Goal: Task Accomplishment & Management: Use online tool/utility

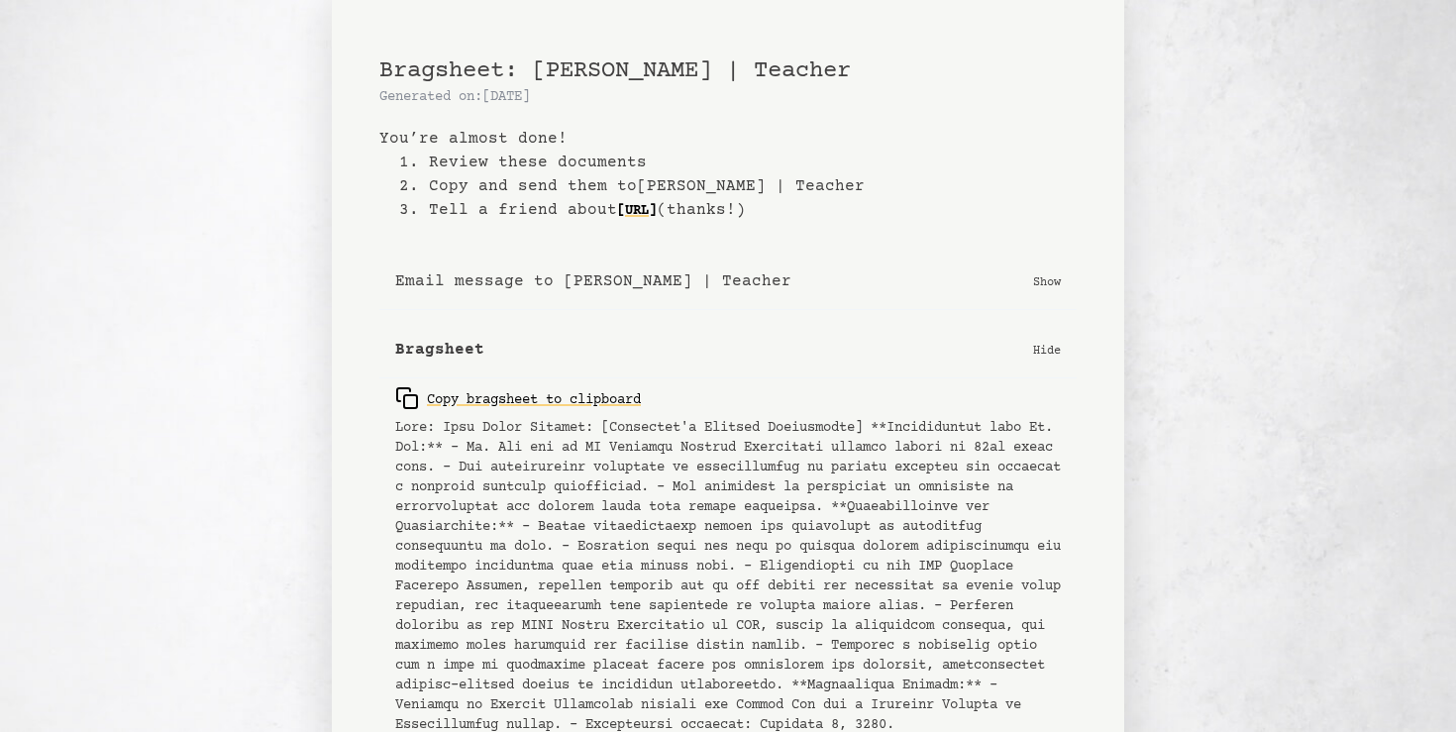
scroll to position [178, 0]
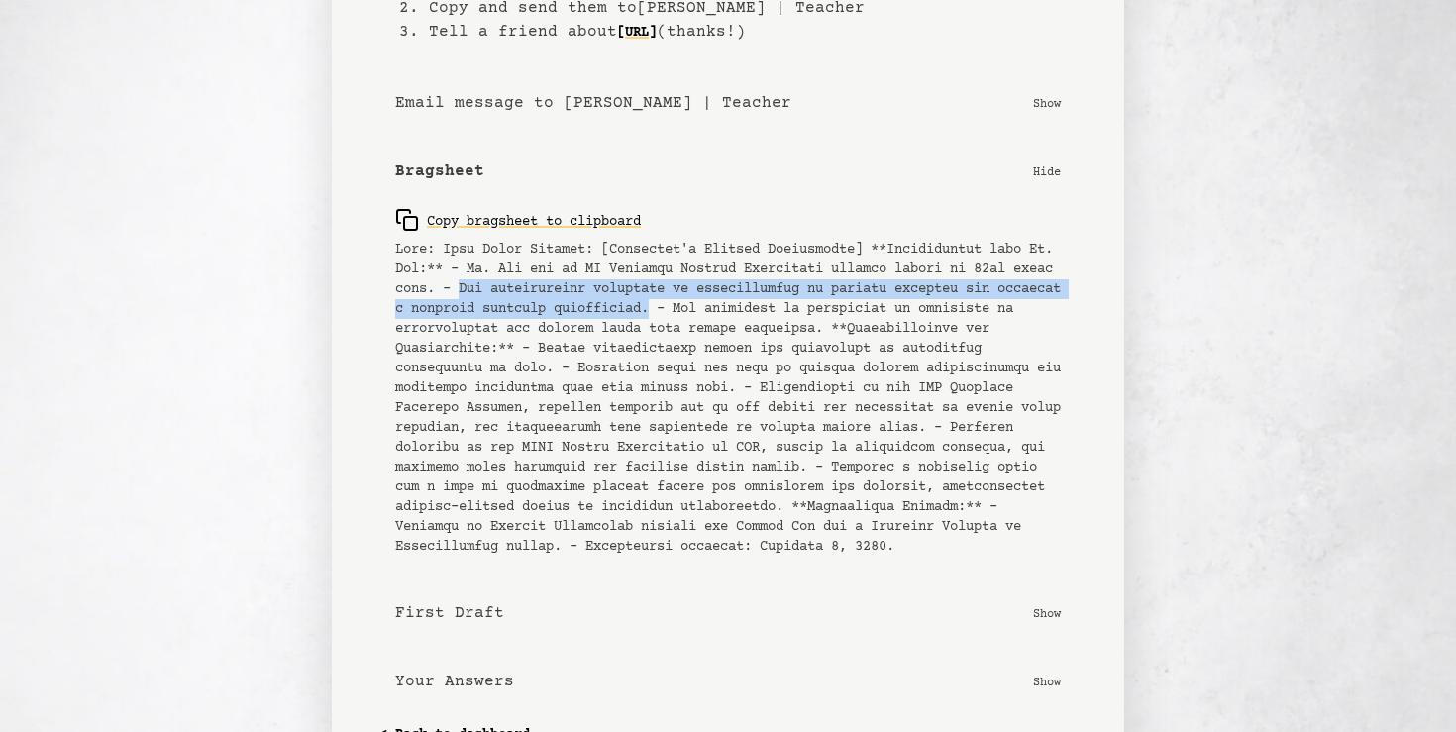
drag, startPoint x: 557, startPoint y: 283, endPoint x: 847, endPoint y: 305, distance: 291.1
click at [847, 305] on pre at bounding box center [728, 398] width 666 height 317
copy pre "She consistently supported my understanding of complex subjects and fostered a …"
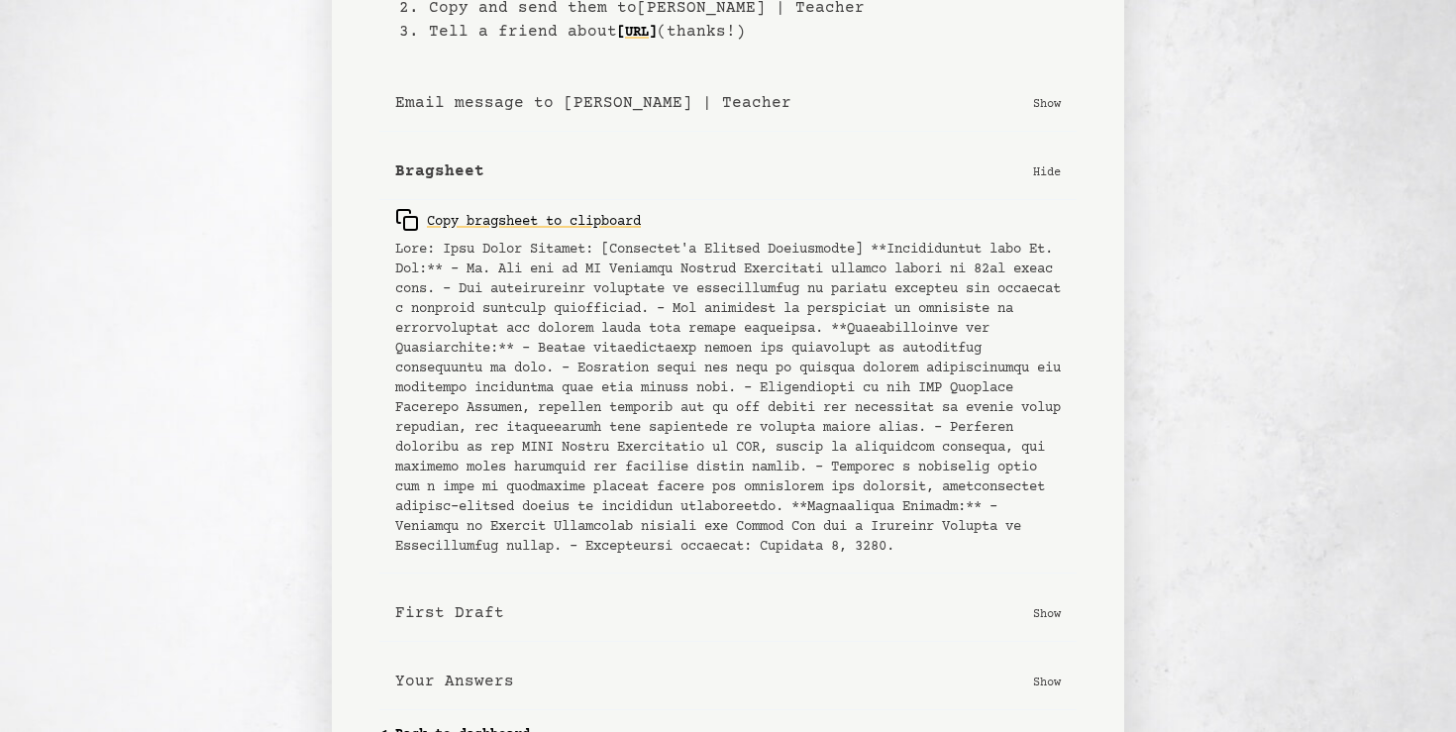
click at [834, 288] on pre at bounding box center [728, 398] width 666 height 317
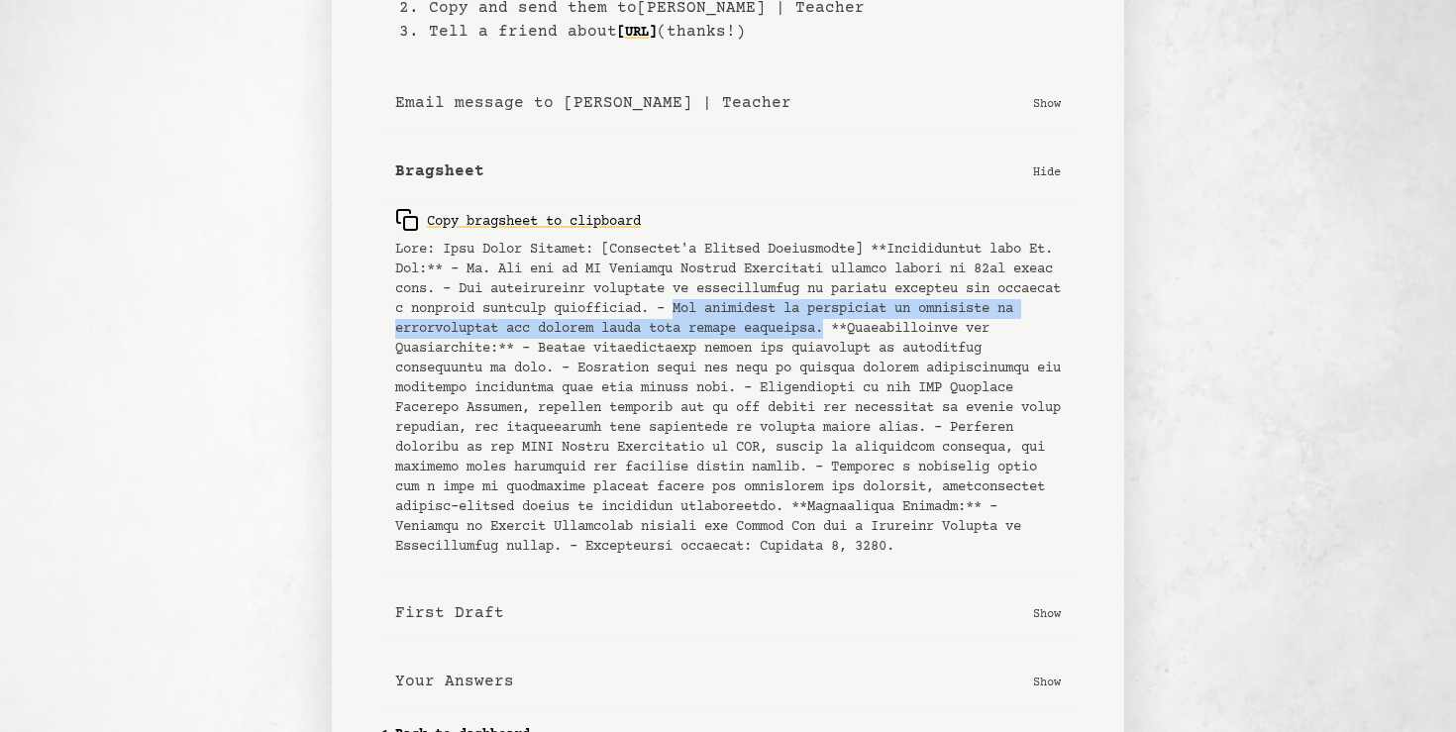
drag, startPoint x: 868, startPoint y: 307, endPoint x: 475, endPoint y: 344, distance: 394.0
click at [475, 344] on pre at bounding box center [728, 398] width 666 height 317
copy pre "She witnessed my dedication to improving my understanding and helping peers wit…"
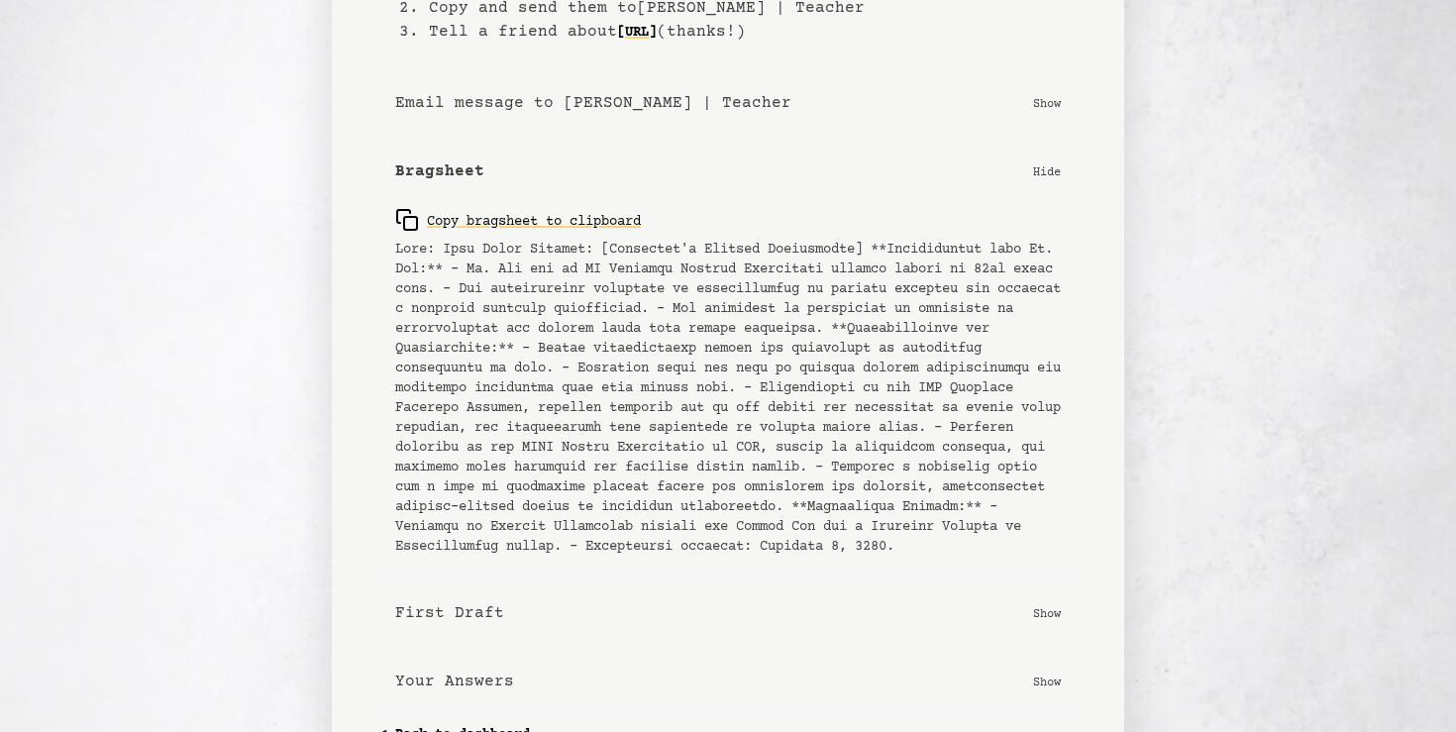
click at [648, 338] on pre at bounding box center [728, 398] width 666 height 317
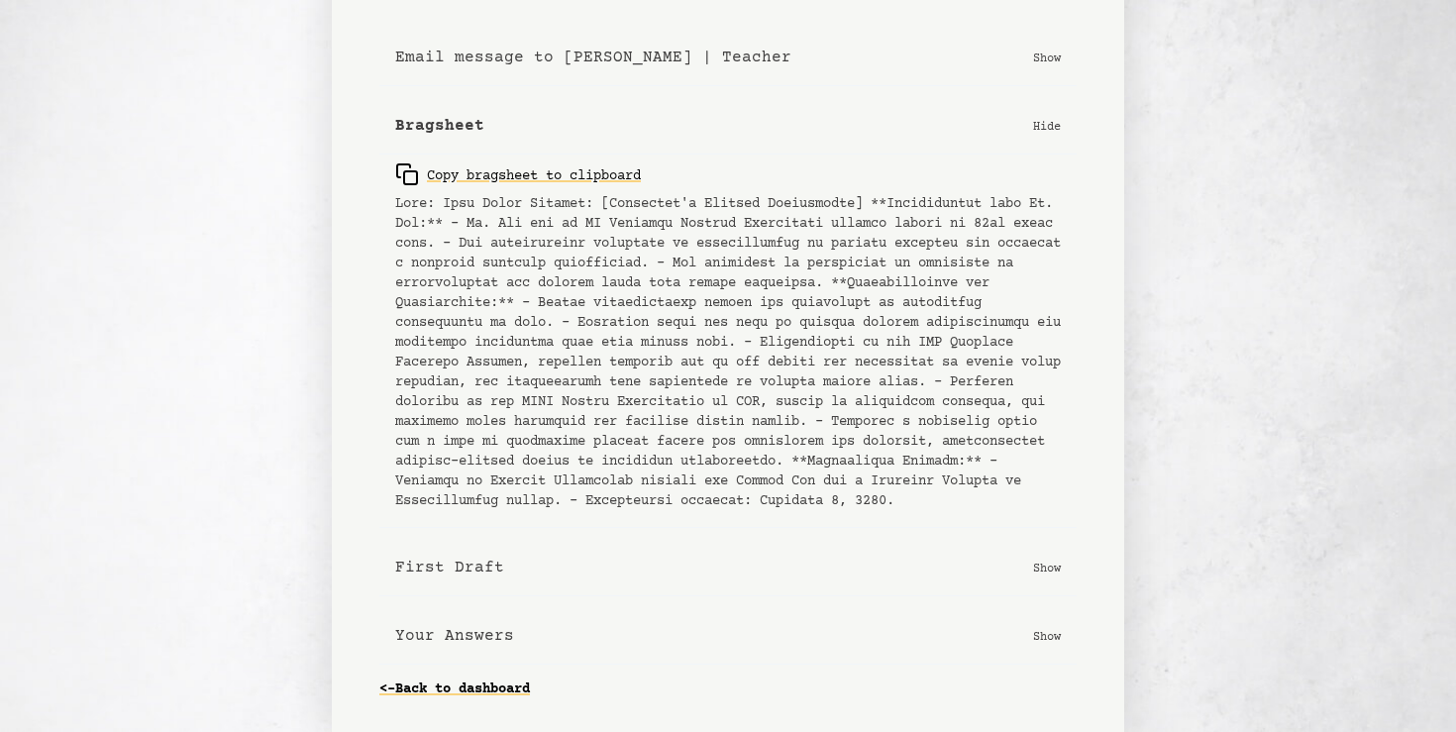
click at [1039, 637] on p "Show" at bounding box center [1047, 636] width 28 height 20
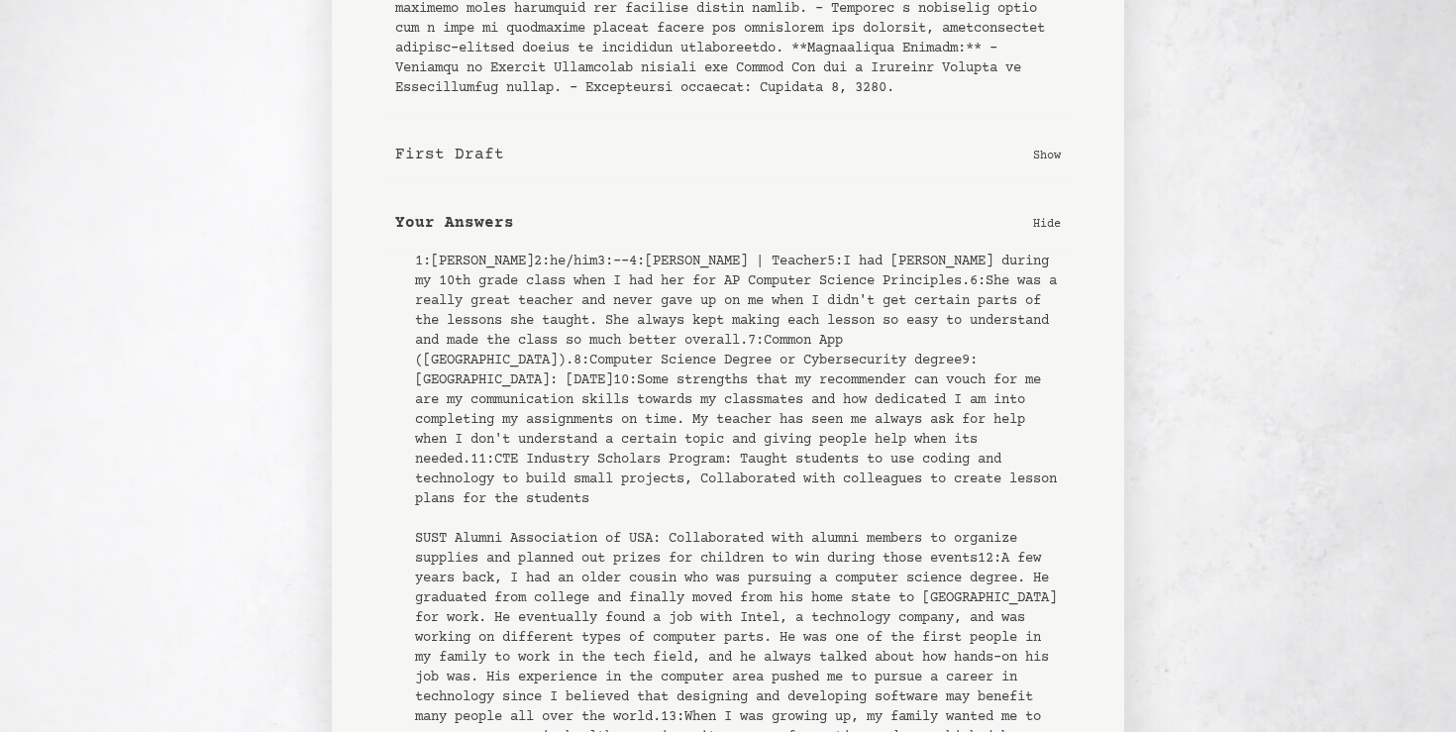
scroll to position [655, 0]
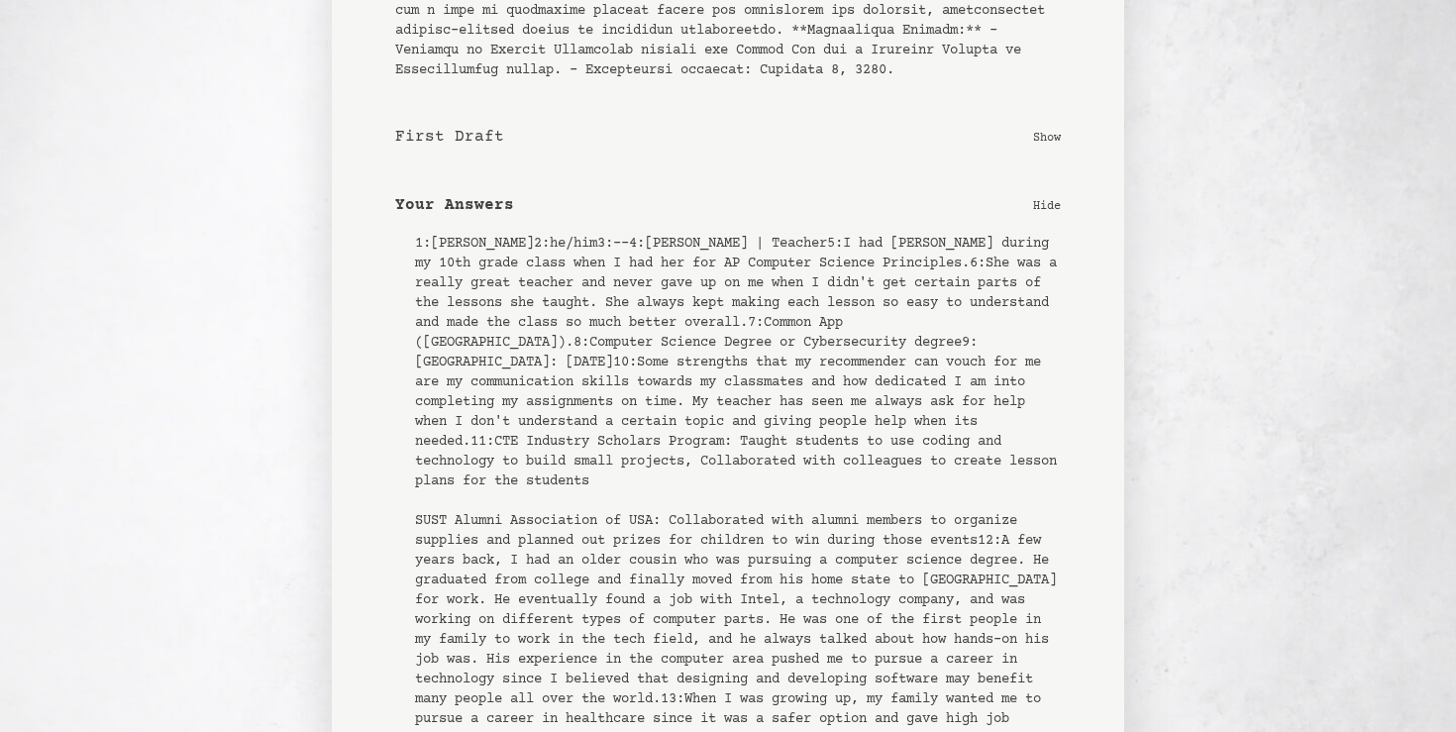
click at [573, 165] on button "First Draft Show" at bounding box center [727, 137] width 697 height 56
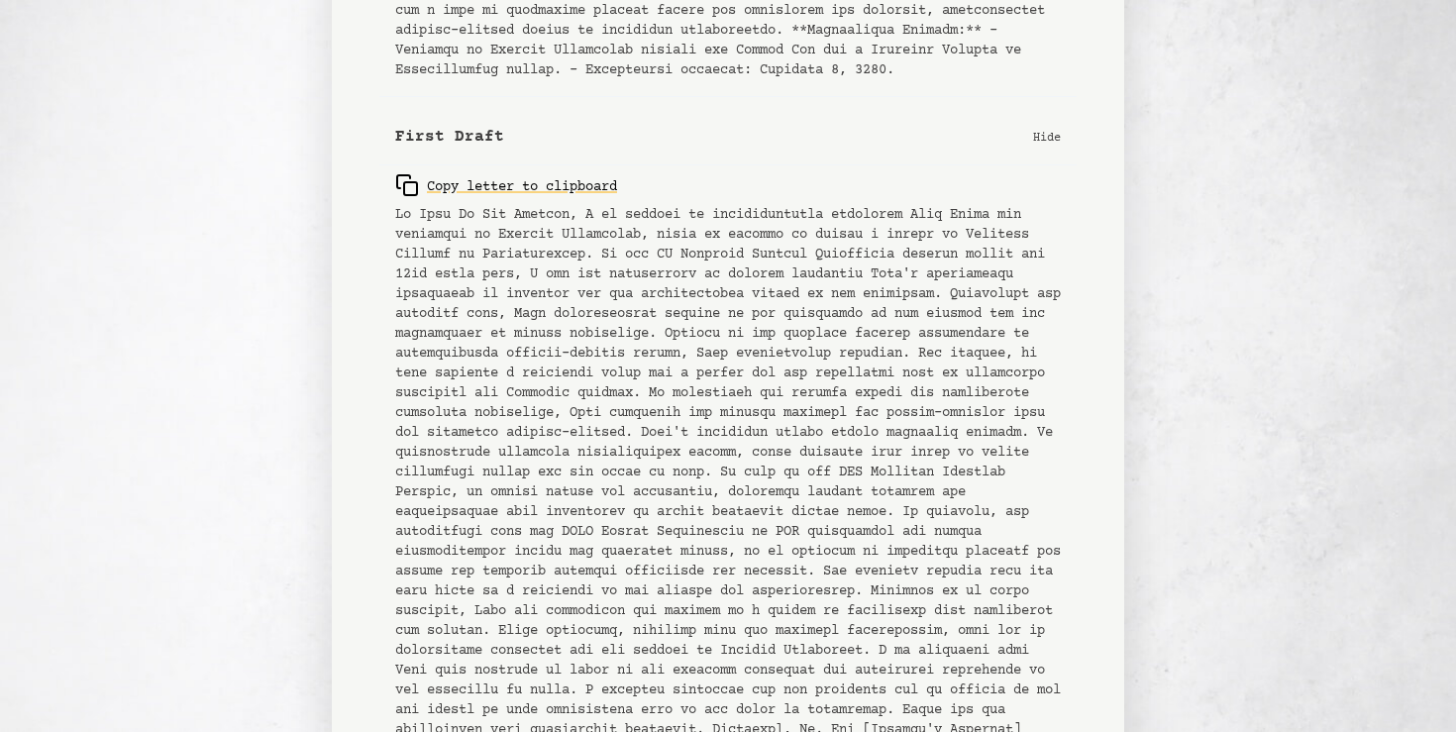
click at [676, 165] on button "First Draft Hide" at bounding box center [727, 137] width 697 height 56
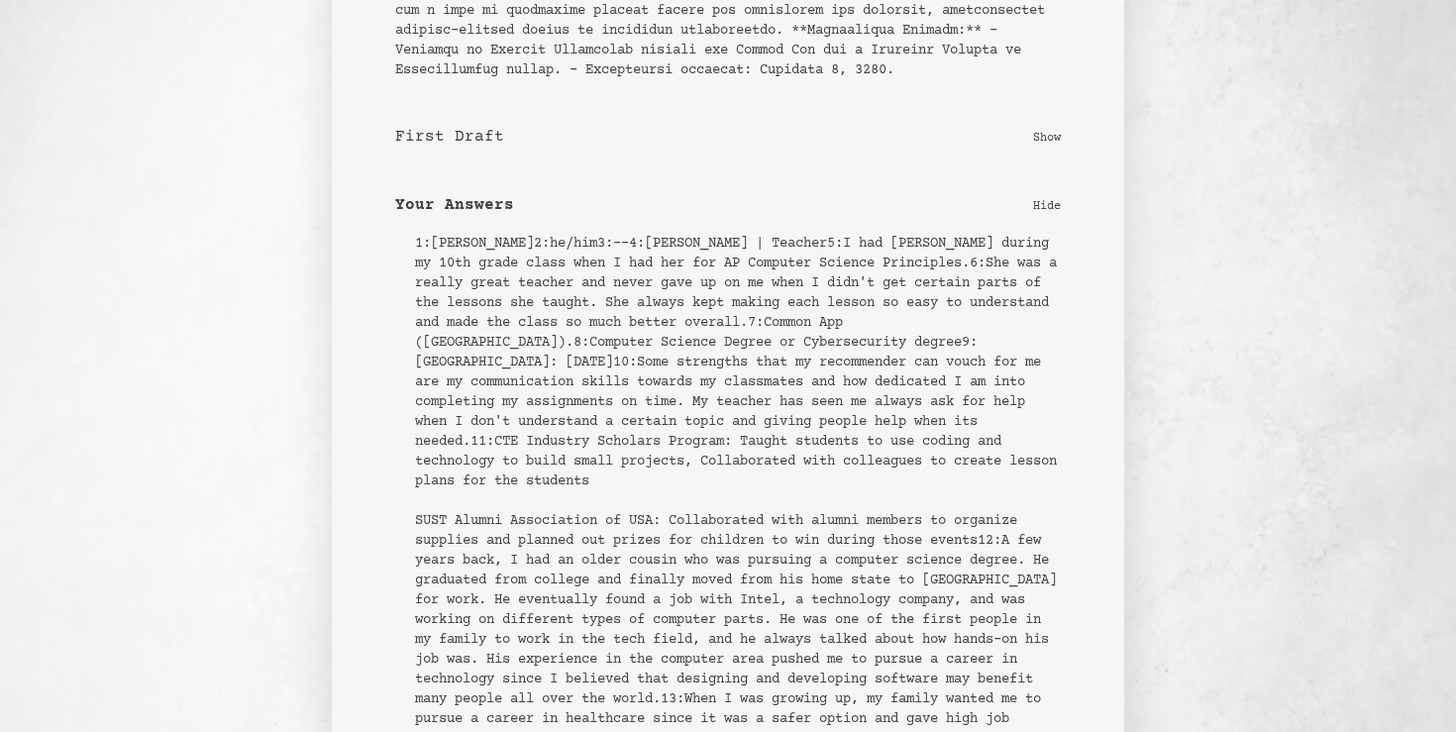
click at [733, 150] on button "First Draft Show" at bounding box center [727, 137] width 697 height 56
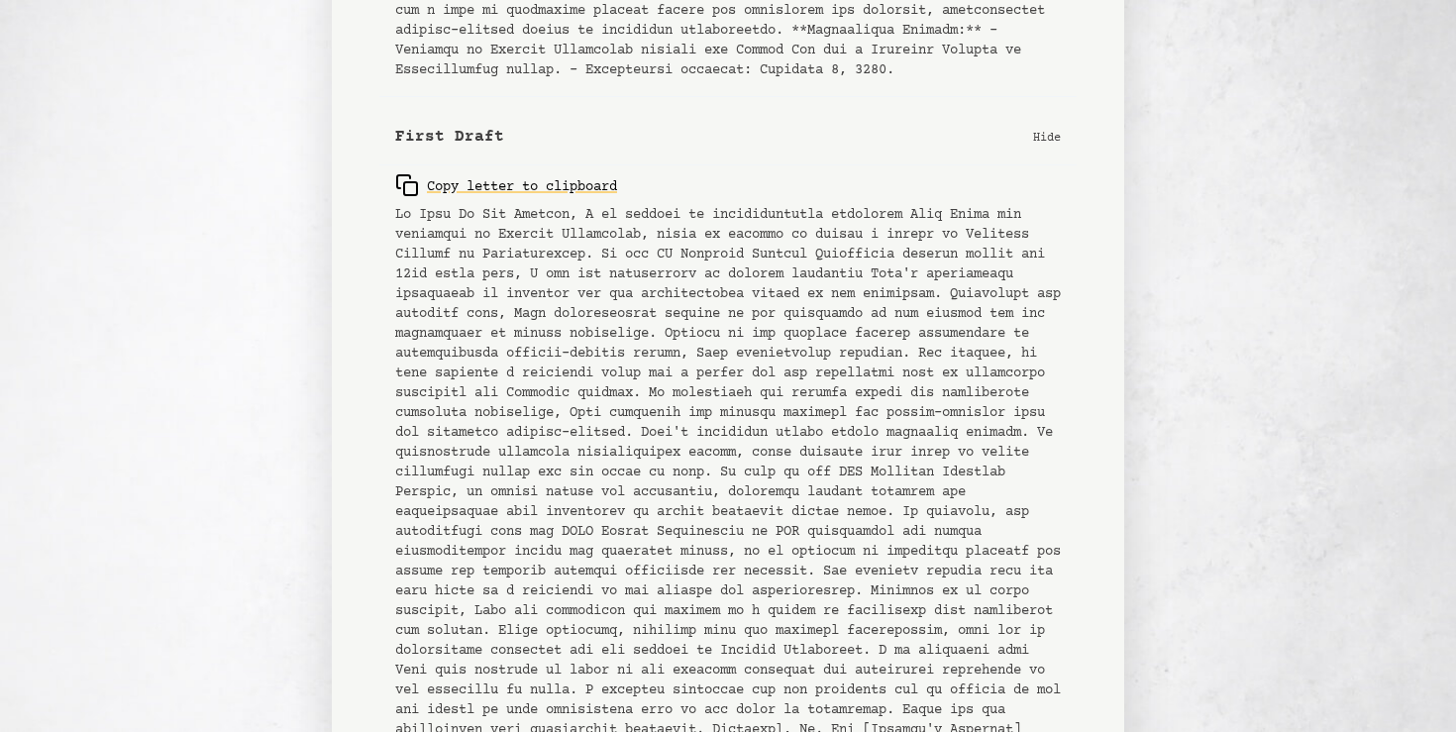
click at [733, 150] on button "First Draft Hide" at bounding box center [727, 137] width 697 height 56
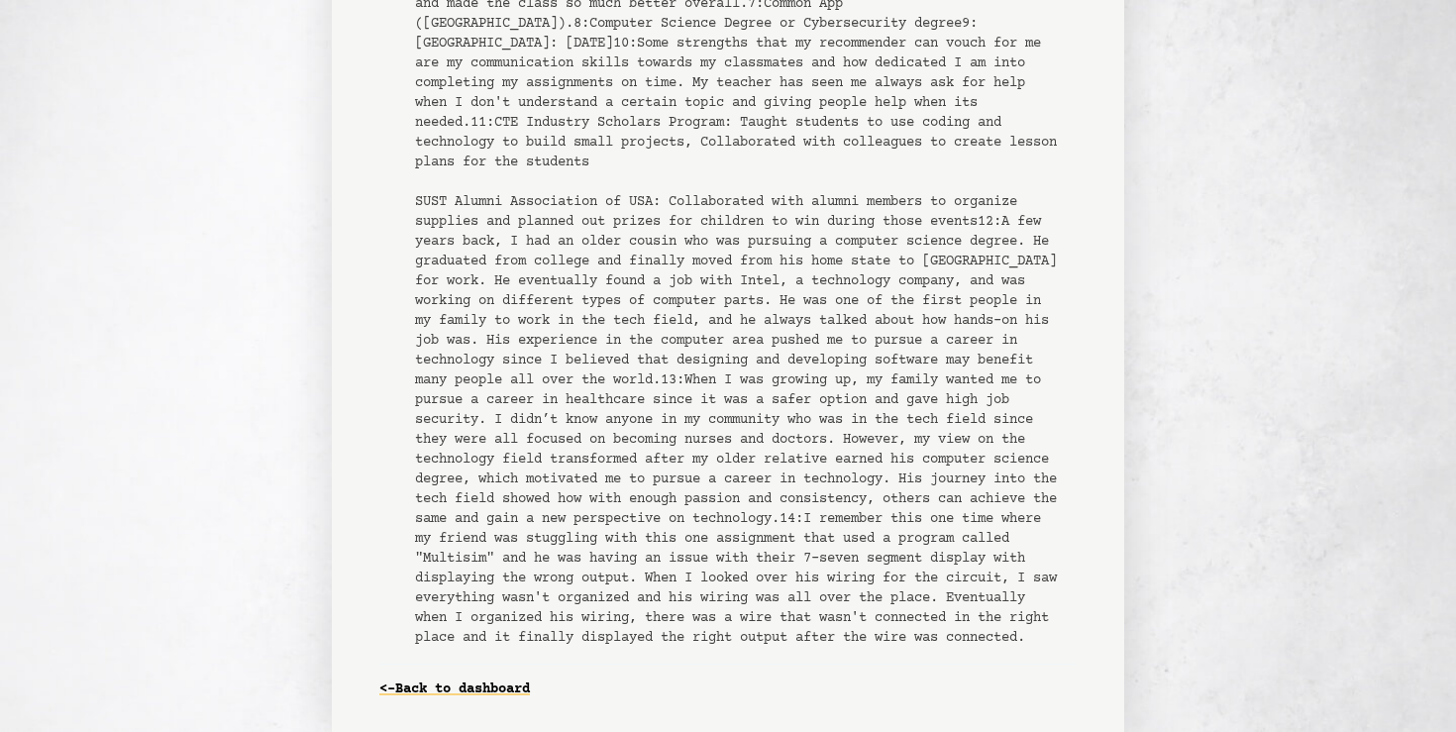
scroll to position [1111, 0]
drag, startPoint x: 586, startPoint y: 260, endPoint x: 969, endPoint y: 287, distance: 383.4
click at [970, 287] on pre "1 : [PERSON_NAME] 2 : he/him 3 : -- 4 : [PERSON_NAME] | Teacher 5 : I had [PERS…" at bounding box center [738, 281] width 646 height 733
copy pre "My teacher has seen me always ask for help when I don't understand a certain to…"
click at [872, 281] on pre "1 : [PERSON_NAME] 2 : he/him 3 : -- 4 : [PERSON_NAME] | Teacher 5 : I had [PERS…" at bounding box center [738, 281] width 646 height 733
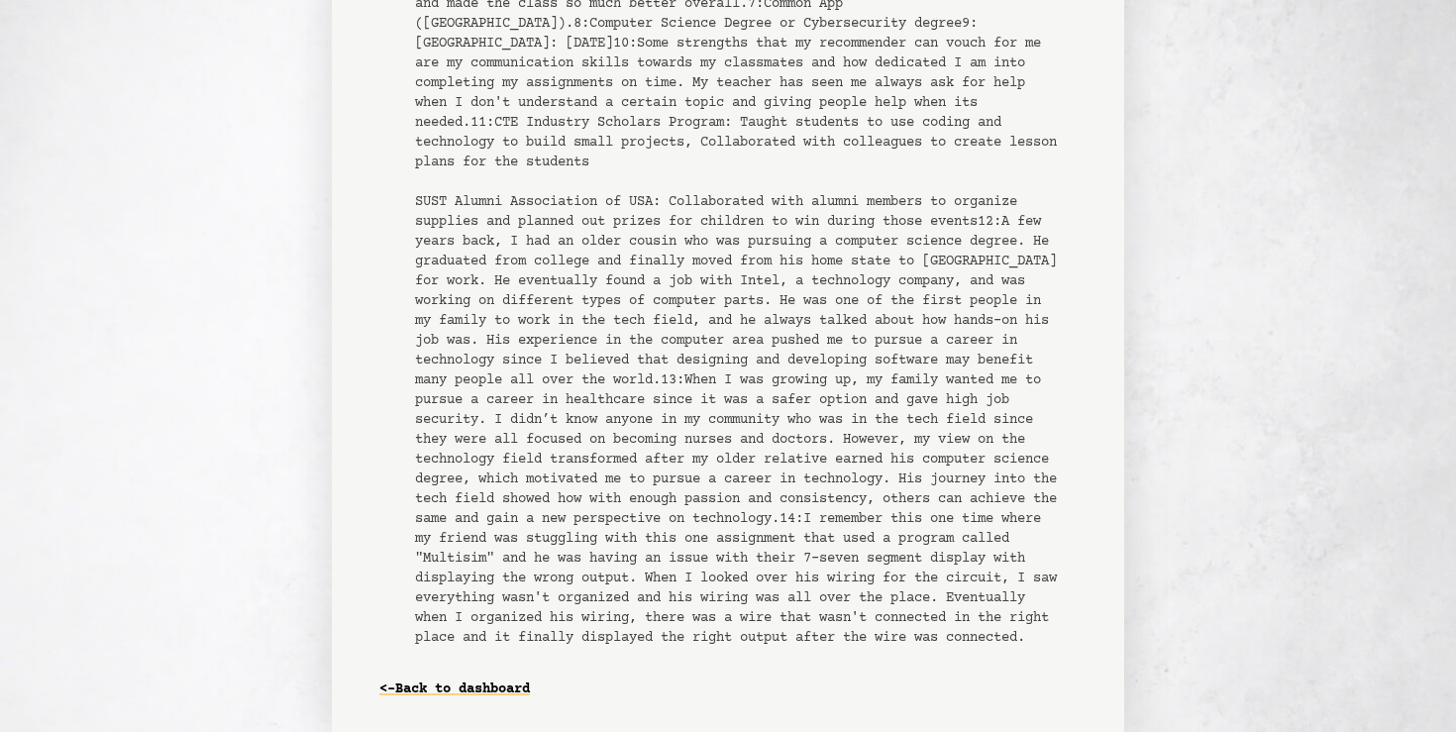
scroll to position [886, 0]
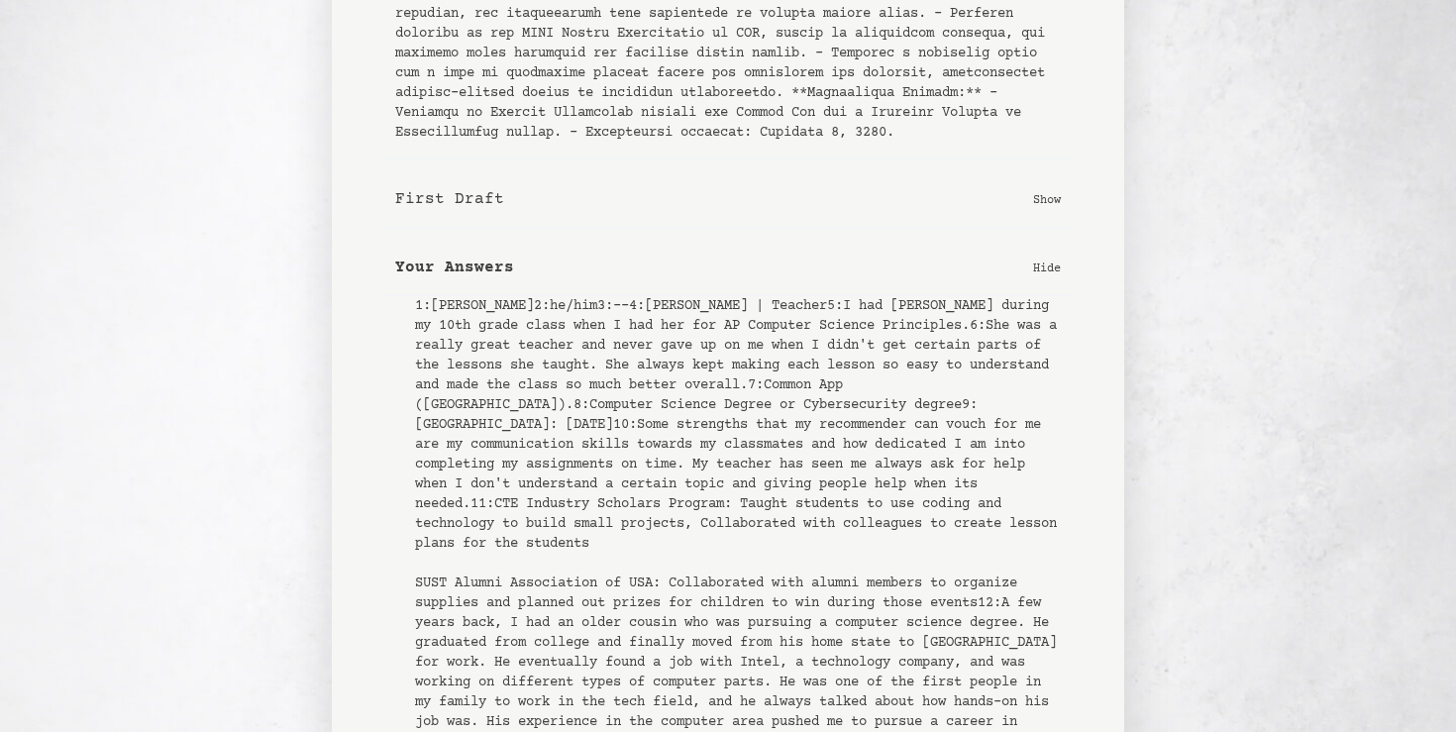
click at [1034, 277] on p "Hide" at bounding box center [1047, 268] width 28 height 20
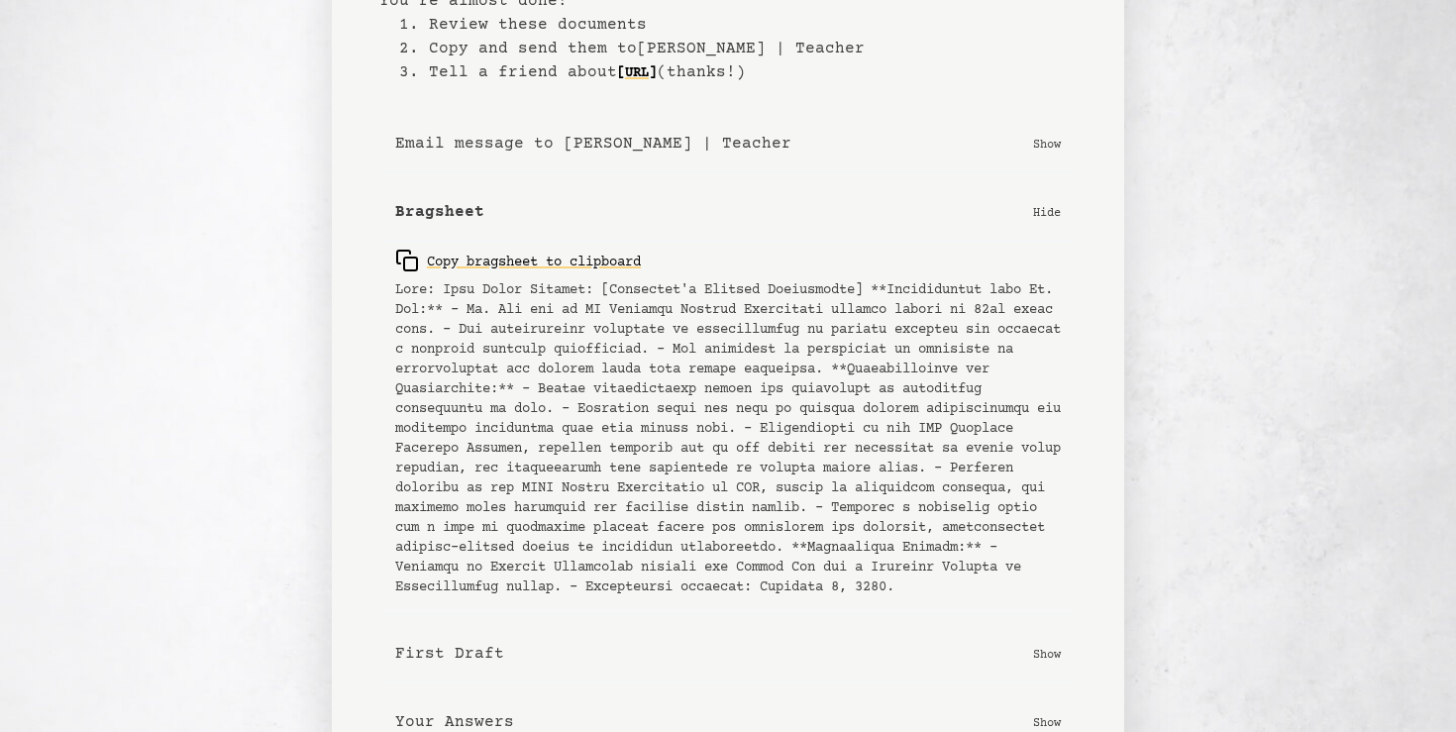
scroll to position [222, 0]
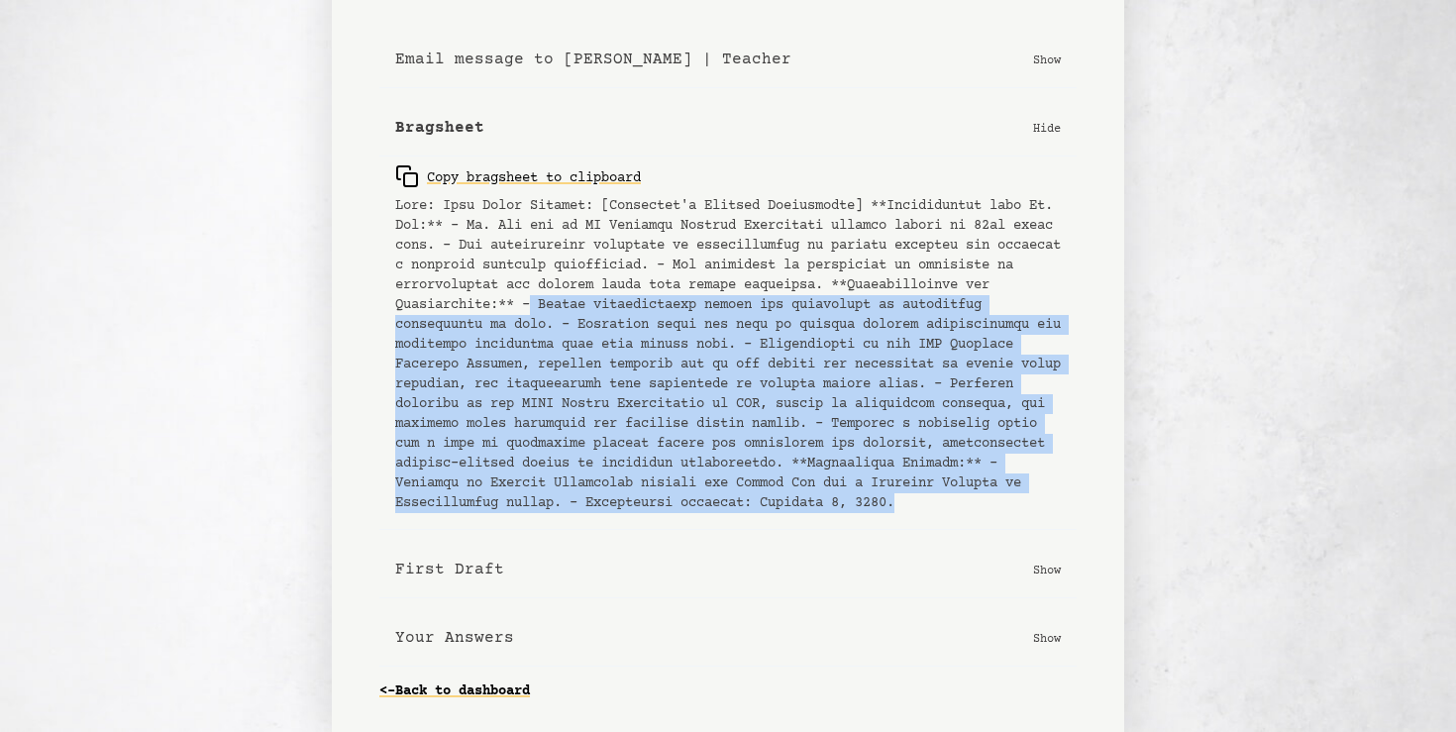
drag, startPoint x: 806, startPoint y: 297, endPoint x: 828, endPoint y: 551, distance: 254.5
click at [828, 551] on div "Email message to [PERSON_NAME] | Teacher Show Bragsheet Hide Copy bragsheet to …" at bounding box center [727, 339] width 697 height 679
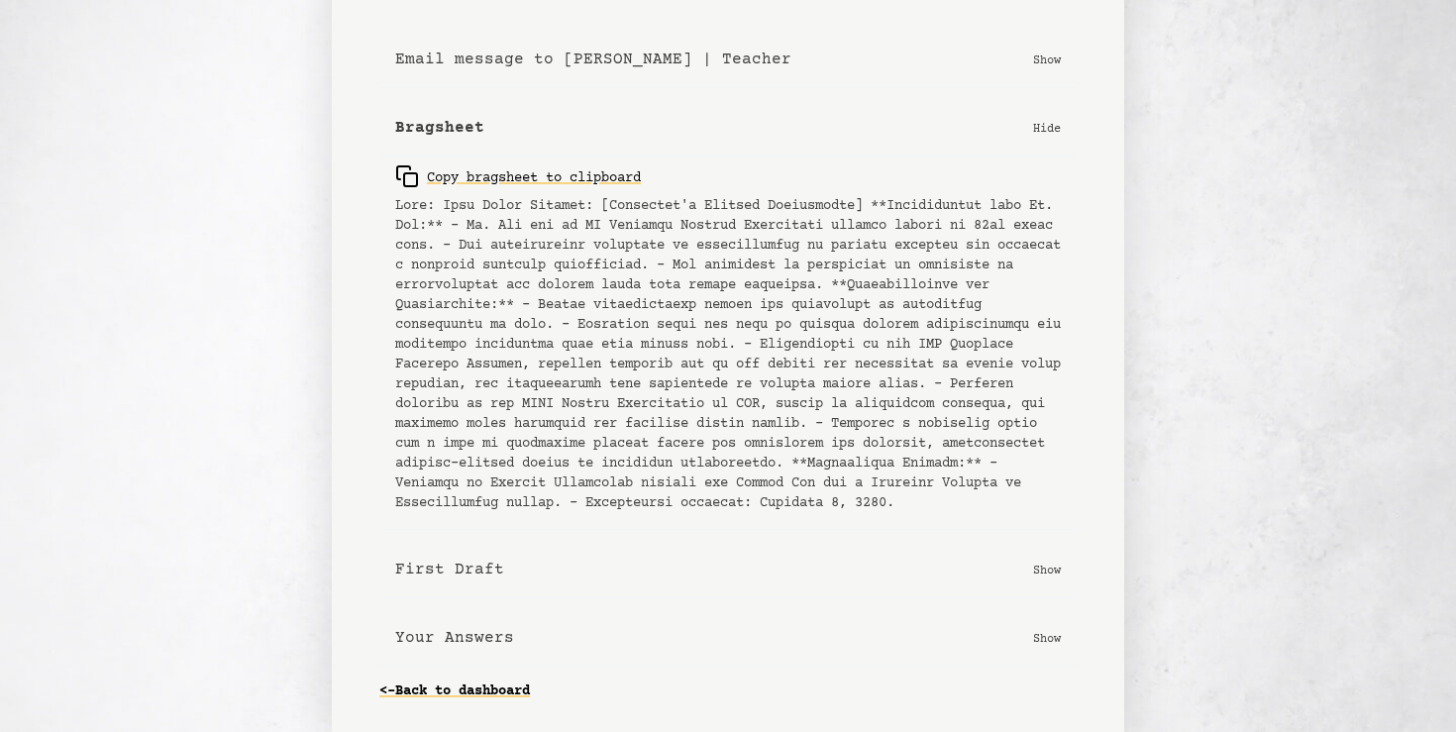
click at [795, 464] on pre at bounding box center [728, 354] width 666 height 317
click at [852, 512] on pre at bounding box center [728, 354] width 666 height 317
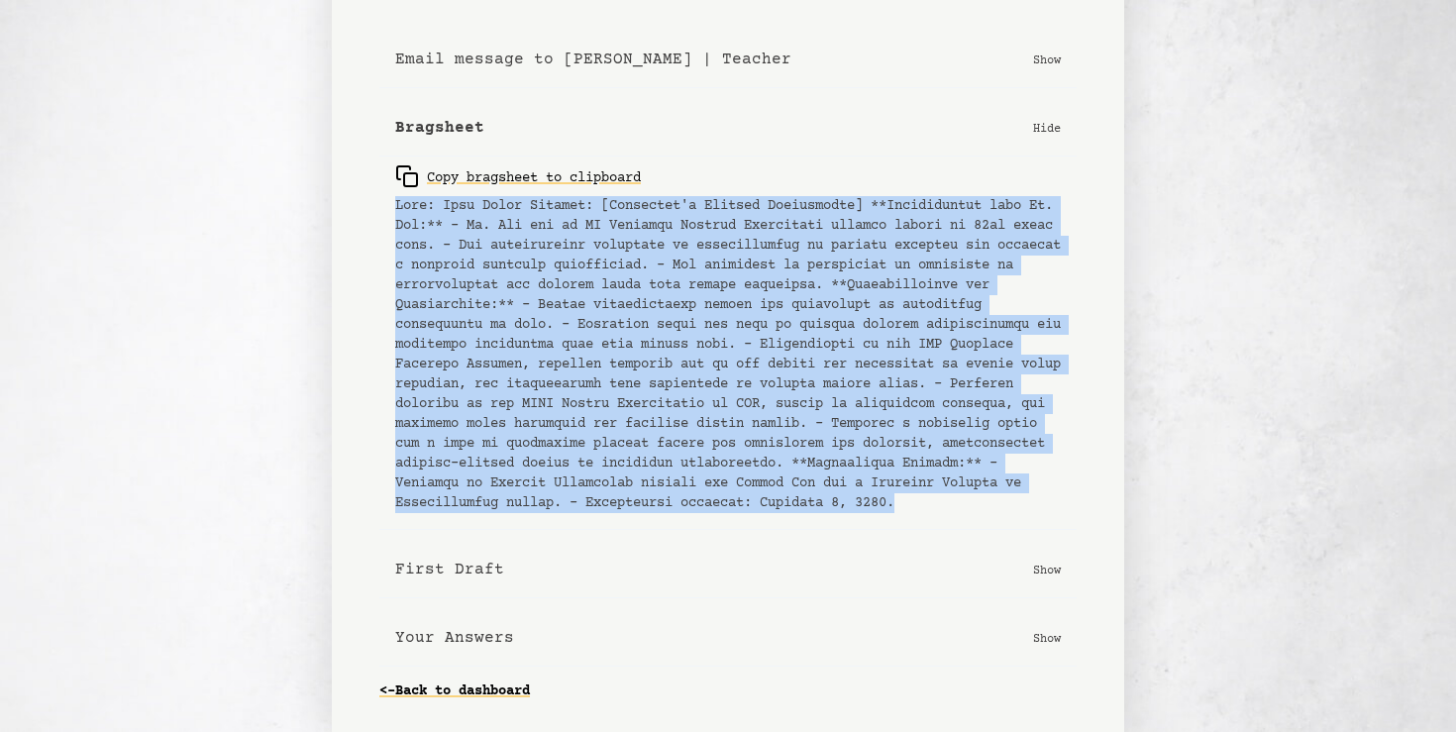
drag, startPoint x: 877, startPoint y: 533, endPoint x: 362, endPoint y: 201, distance: 612.8
click at [362, 202] on div "Bragsheet: [PERSON_NAME] | Teacher Generated on: [DATE] You’re almost done! 1. …" at bounding box center [728, 256] width 792 height 956
click at [366, 261] on div "Bragsheet: [PERSON_NAME] | Teacher Generated on: [DATE] You’re almost done! 1. …" at bounding box center [728, 256] width 792 height 956
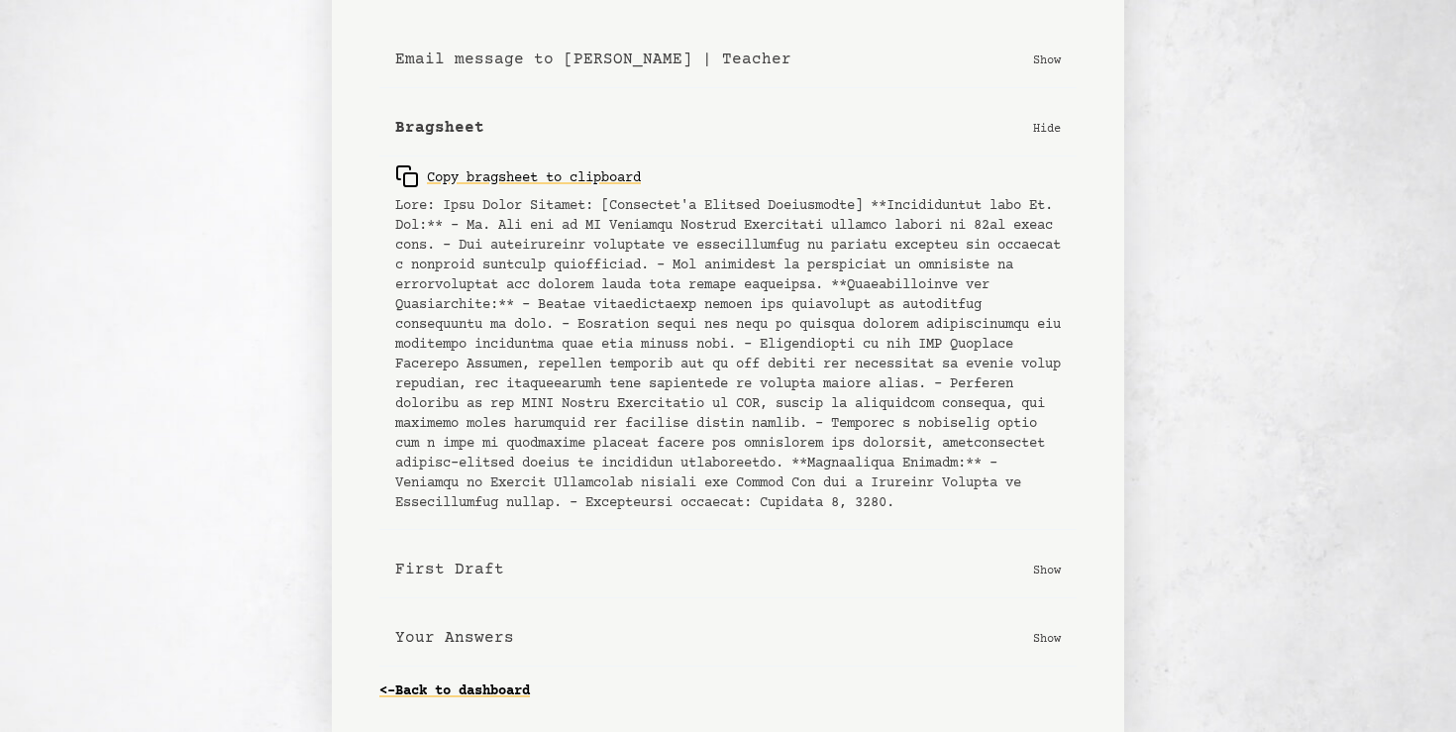
scroll to position [244, 0]
click at [1044, 631] on p "Show" at bounding box center [1047, 636] width 28 height 20
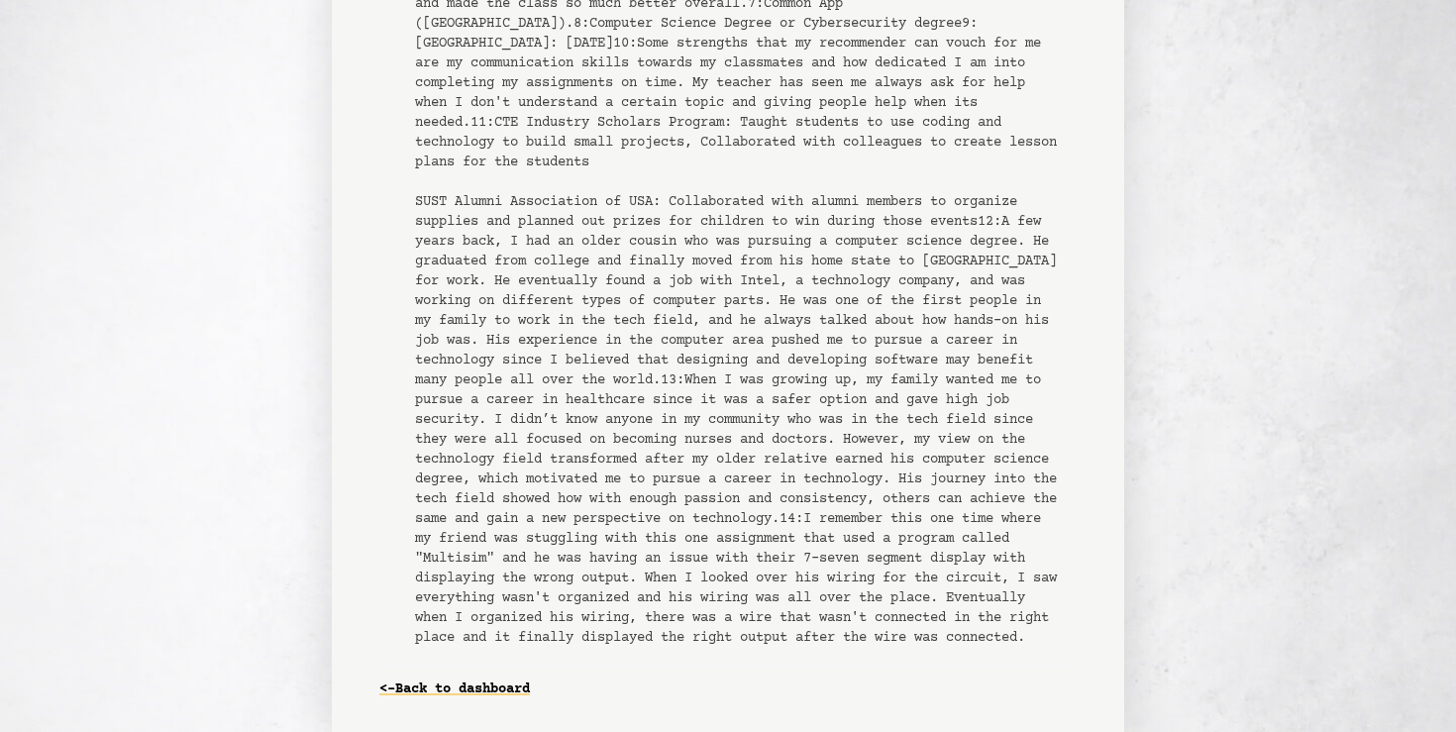
scroll to position [1417, 0]
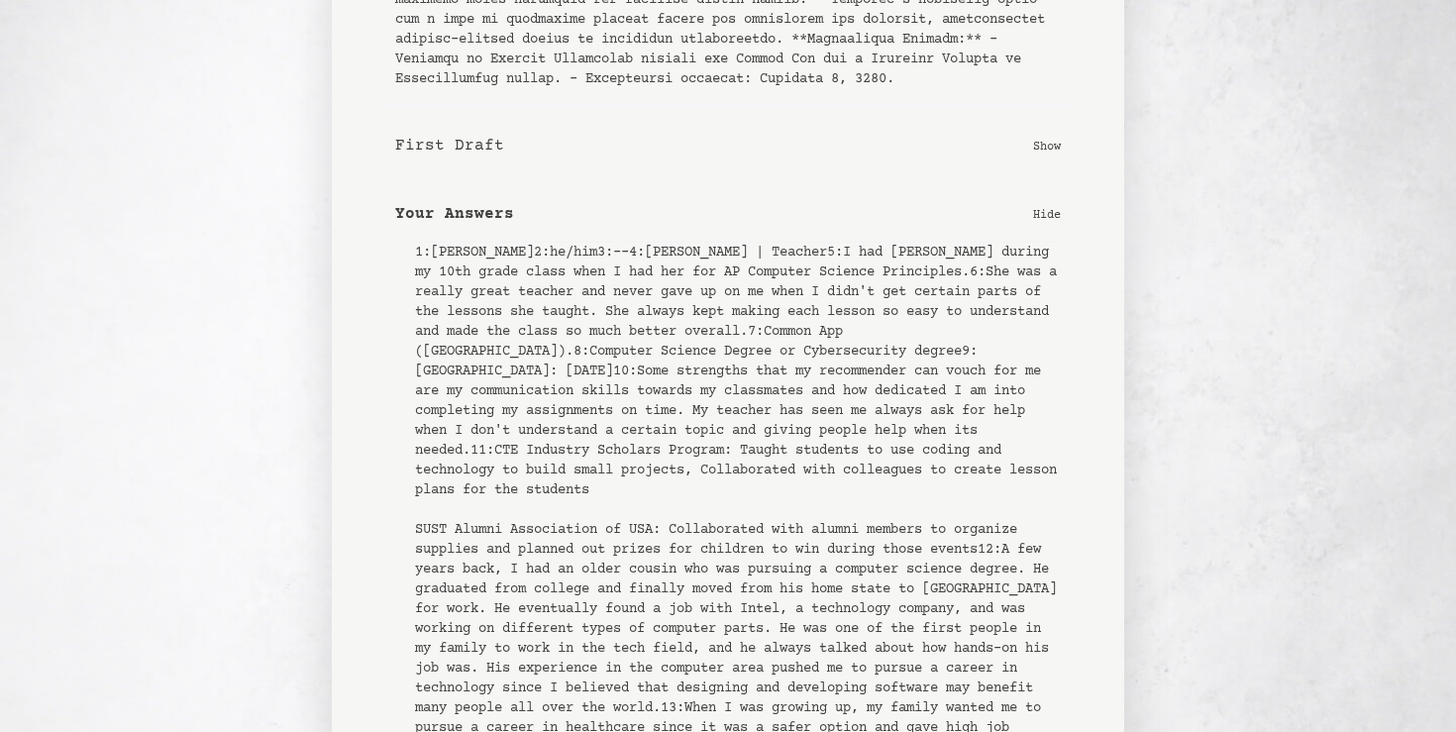
click at [1059, 224] on p "Hide" at bounding box center [1047, 214] width 28 height 20
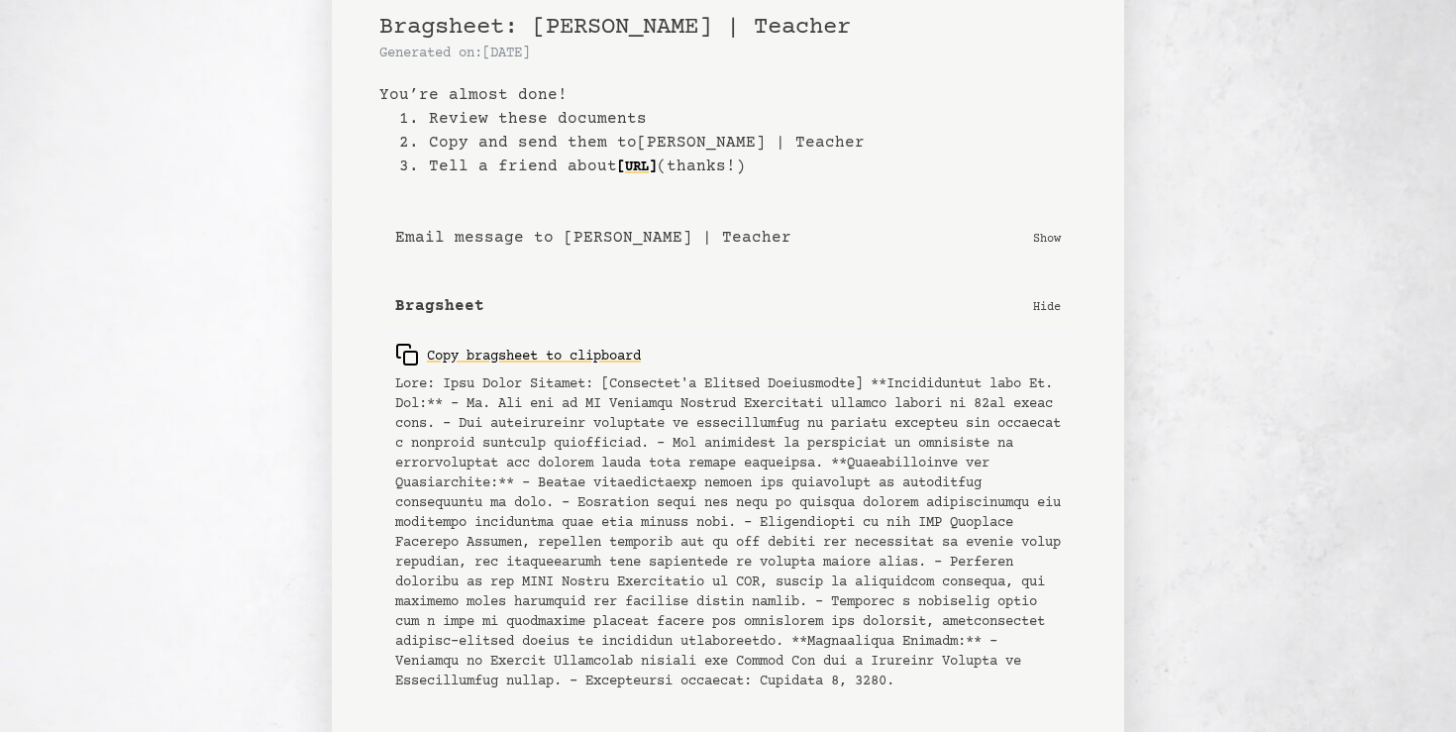
scroll to position [0, 0]
